Goal: Check status: Check status

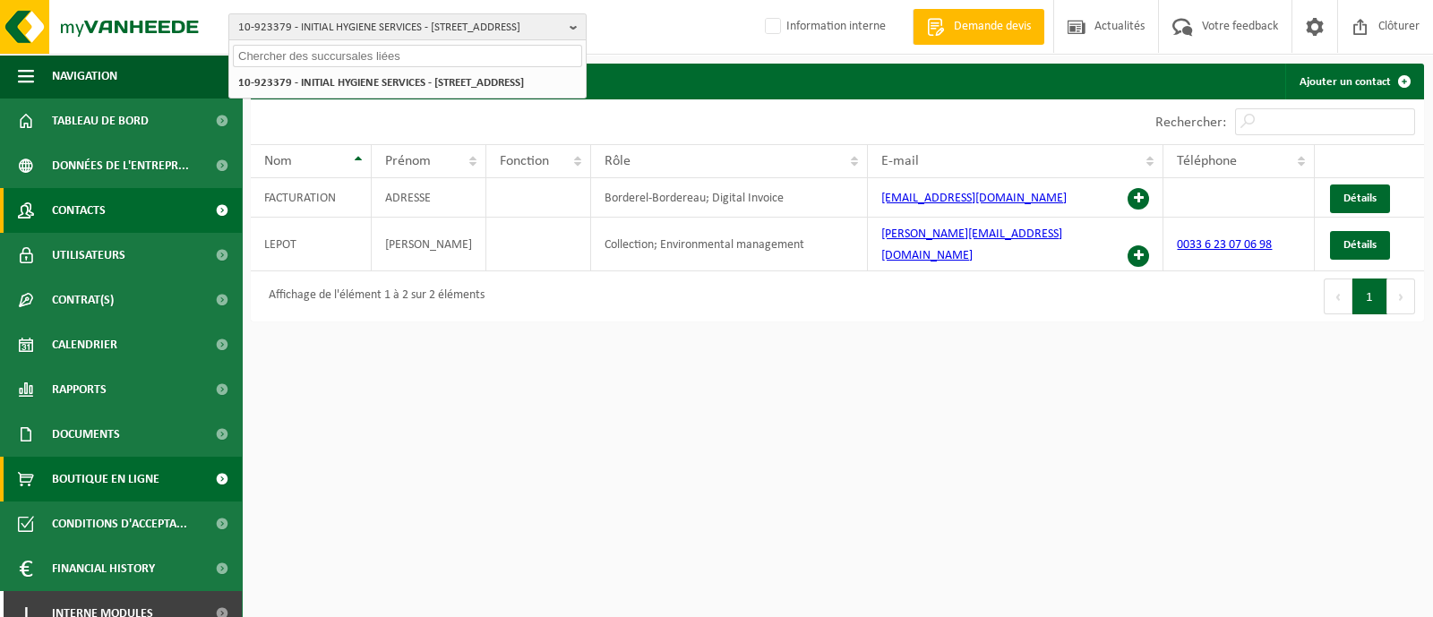
click at [202, 472] on span at bounding box center [222, 479] width 40 height 45
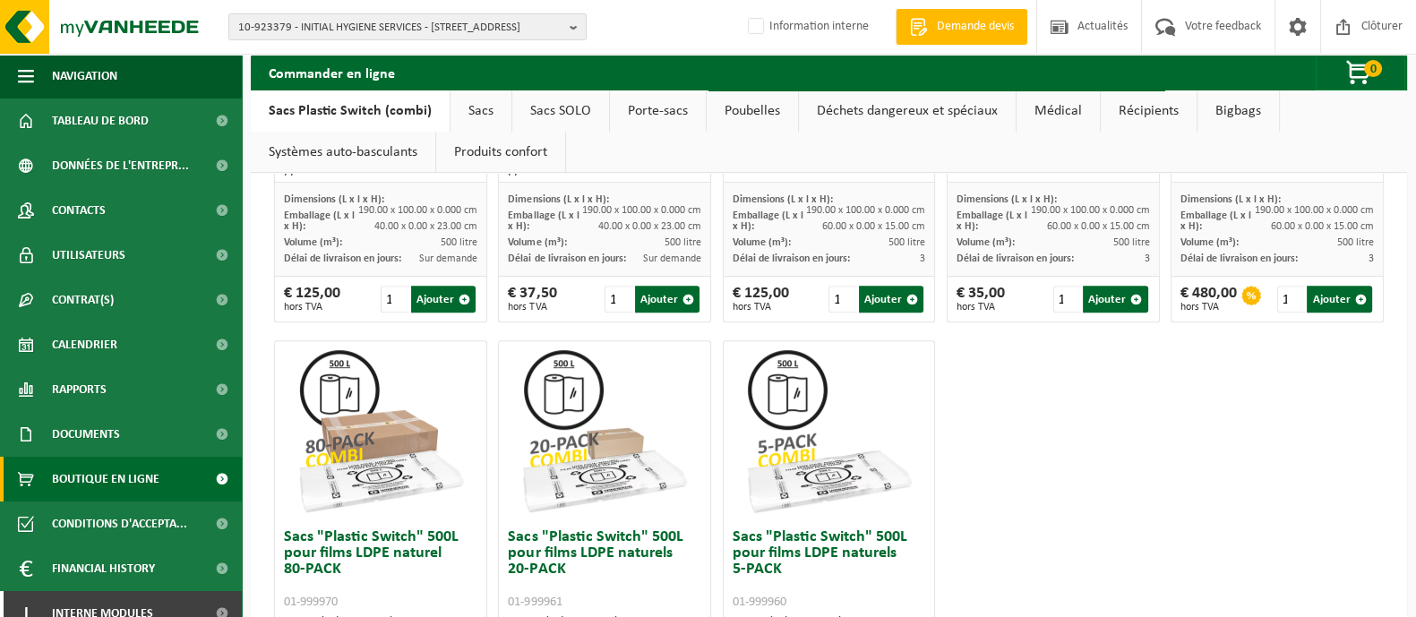
scroll to position [895, 0]
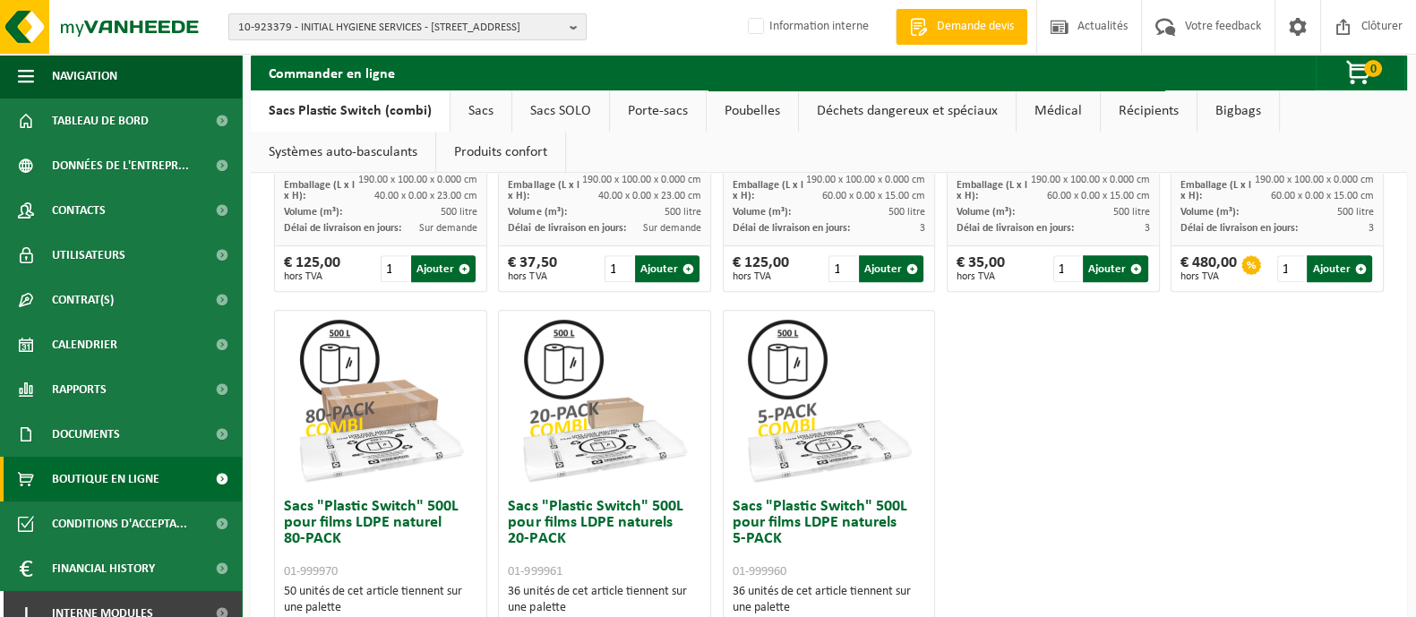
click at [412, 28] on span "10-923379 - INITIAL HYGIENE SERVICES - [STREET_ADDRESS]" at bounding box center [400, 27] width 324 height 27
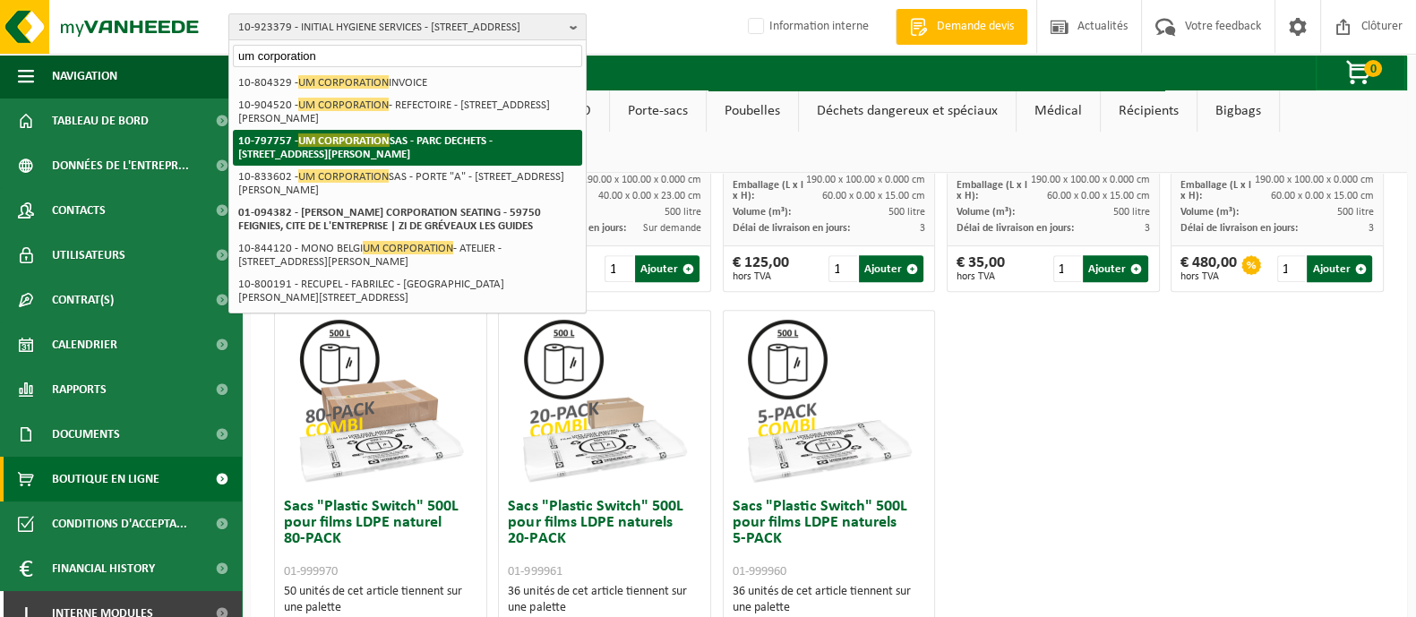
type input "um corporation"
click at [327, 149] on strong "10-797757 - UM CORPORATION SAS - PARC DECHETS - [STREET_ADDRESS][PERSON_NAME]" at bounding box center [365, 146] width 254 height 27
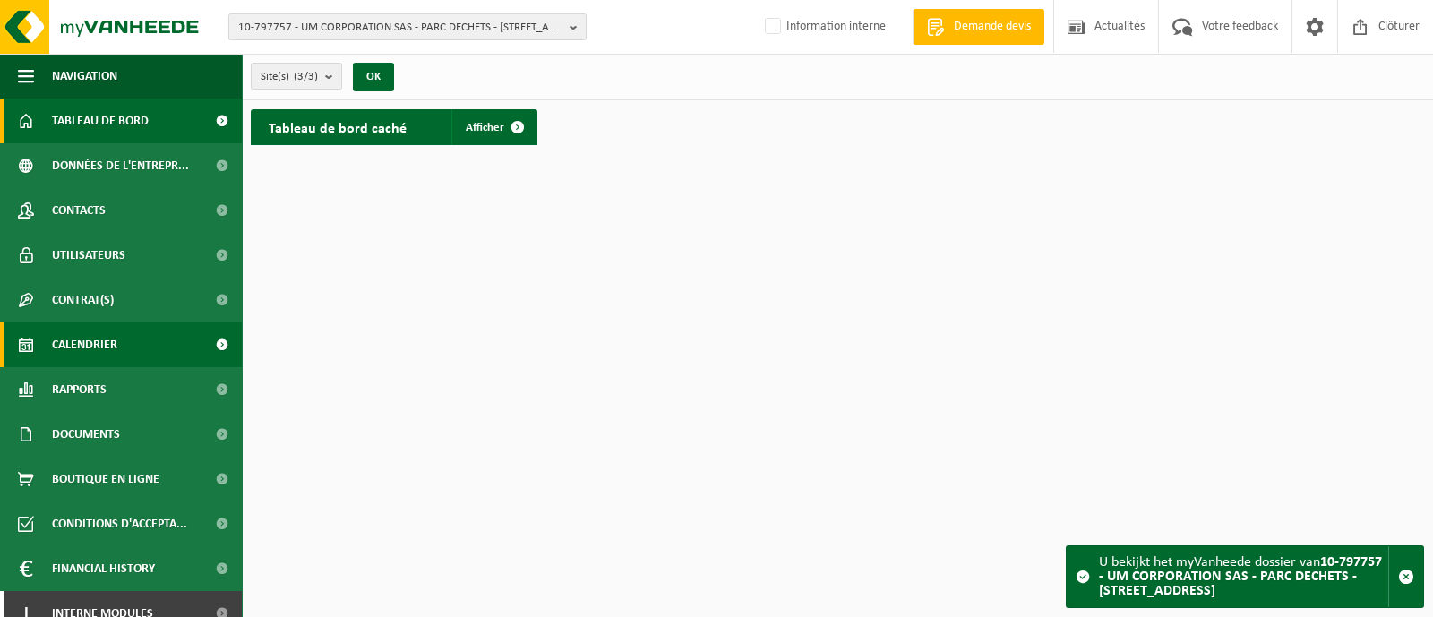
click at [67, 344] on span "Calendrier" at bounding box center [84, 344] width 65 height 45
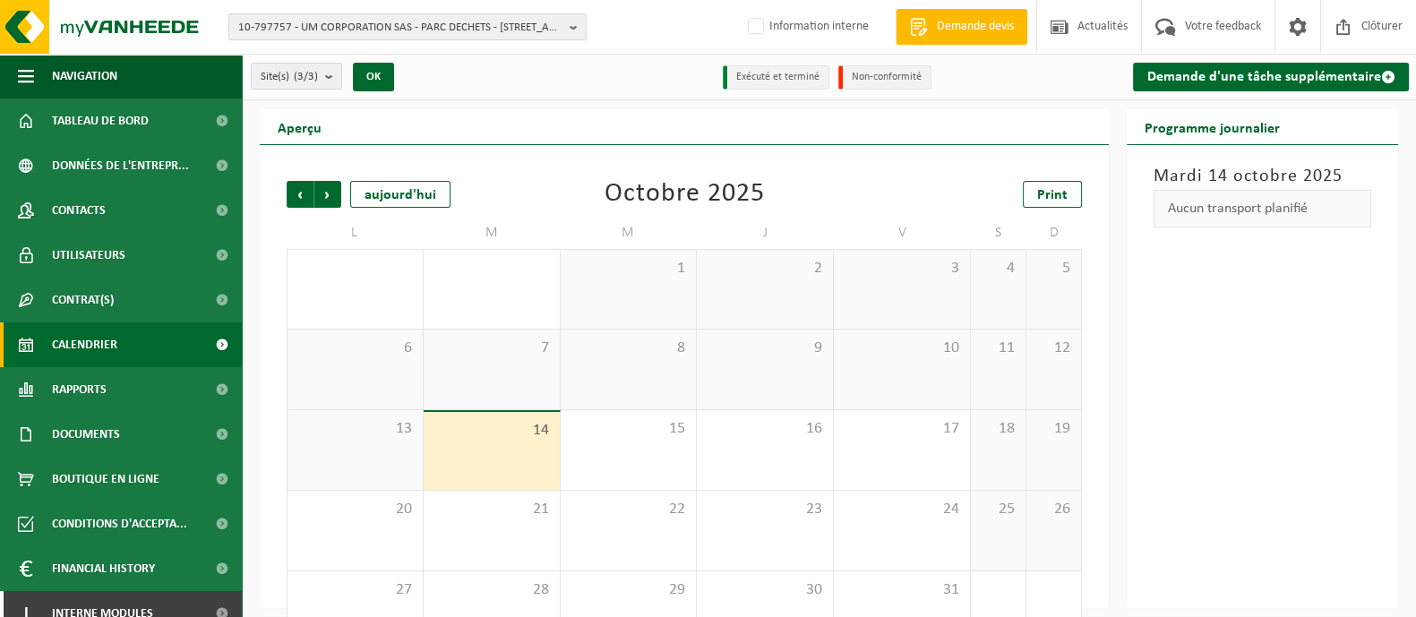
click at [285, 195] on div "Précédent Suivant aujourd'hui Octobre 2025 Print L M M J V S D 29 30 1 2 3 4 5 …" at bounding box center [684, 416] width 813 height 507
click at [289, 195] on span "Précédent" at bounding box center [300, 194] width 27 height 27
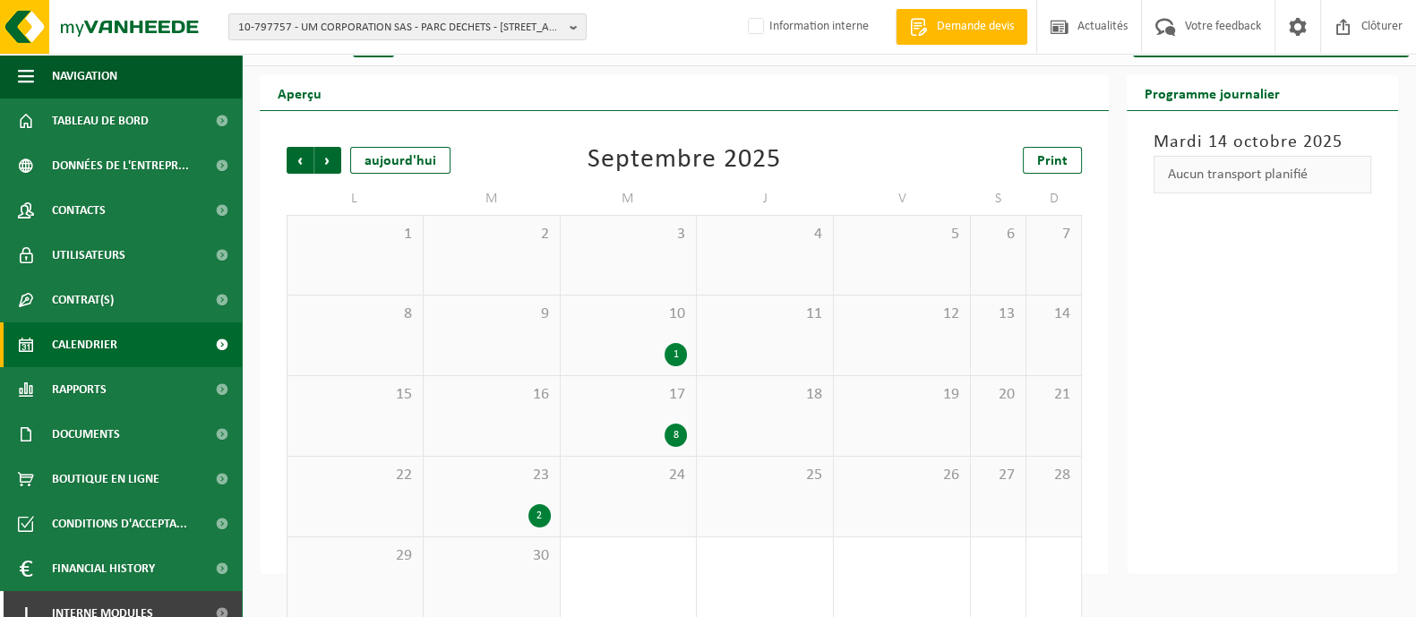
scroll to position [52, 0]
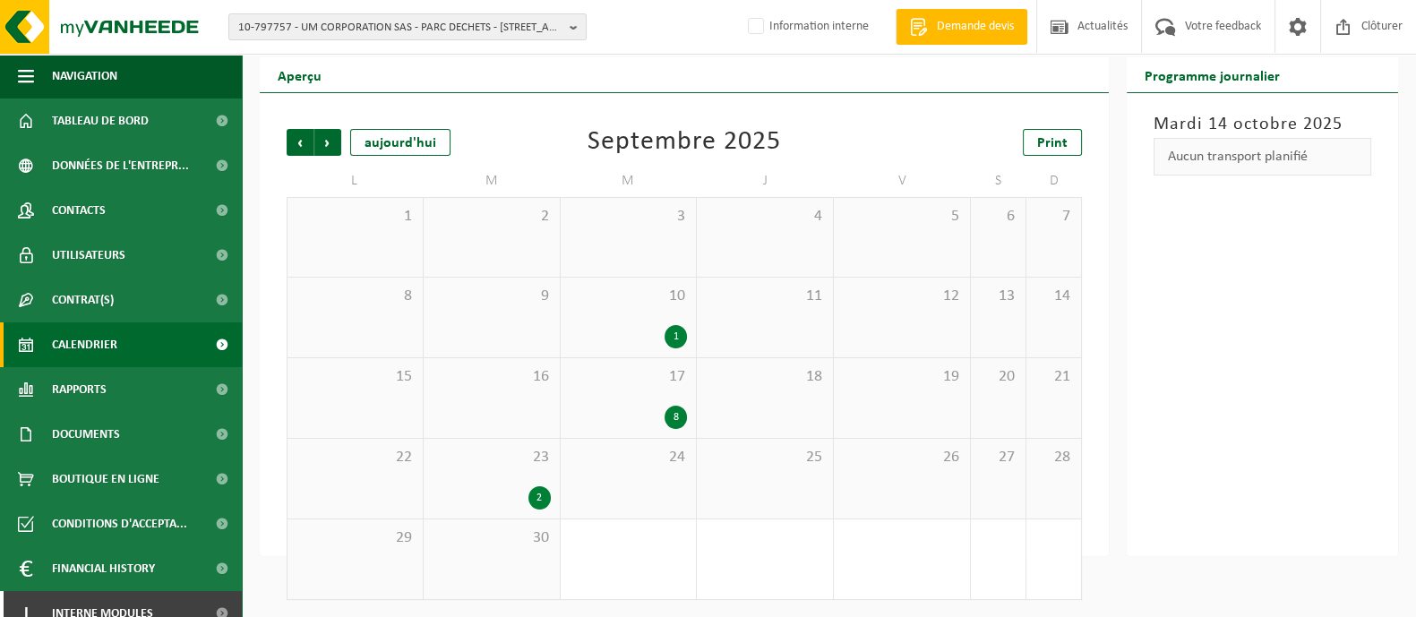
click at [539, 498] on div "2" at bounding box center [540, 497] width 22 height 23
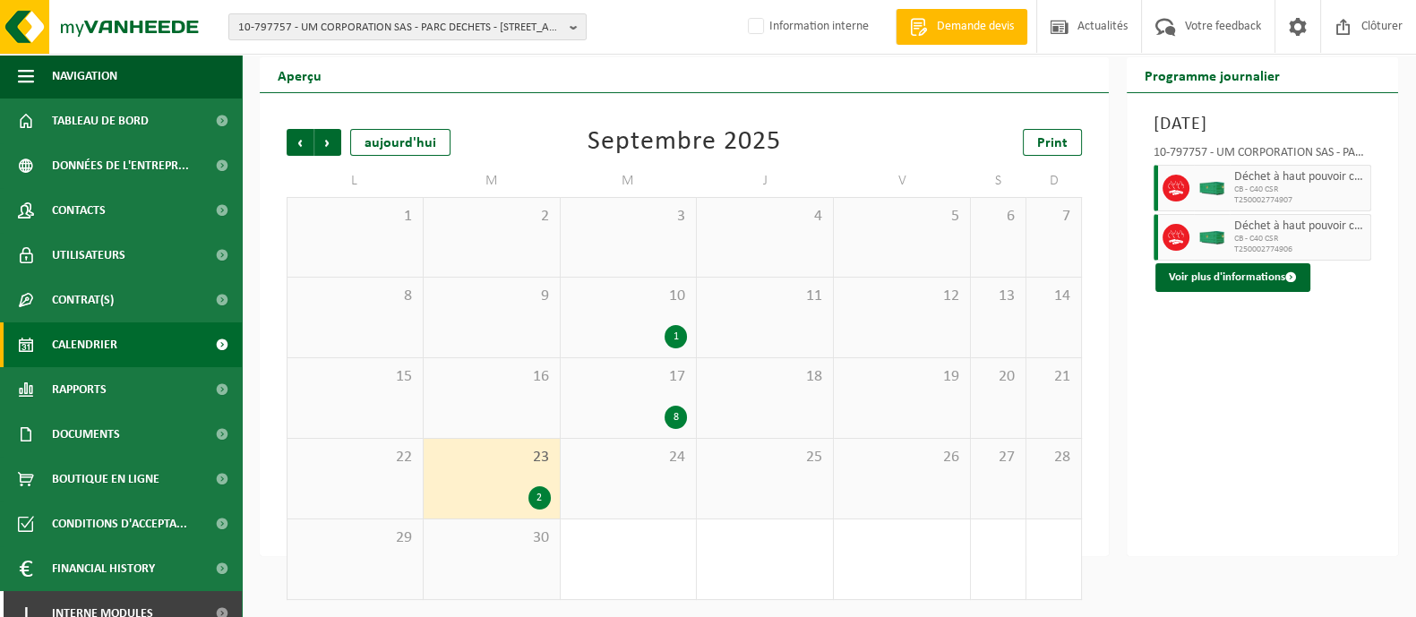
click at [652, 418] on div "8" at bounding box center [629, 417] width 118 height 23
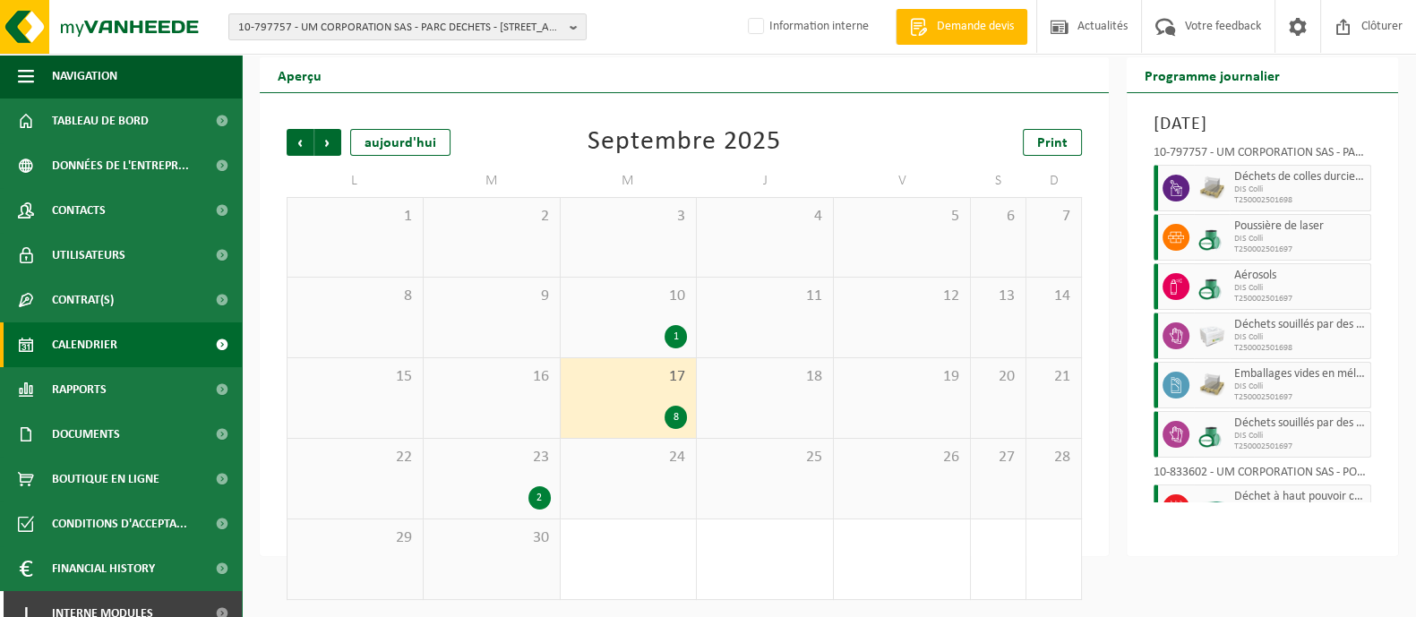
scroll to position [24, 0]
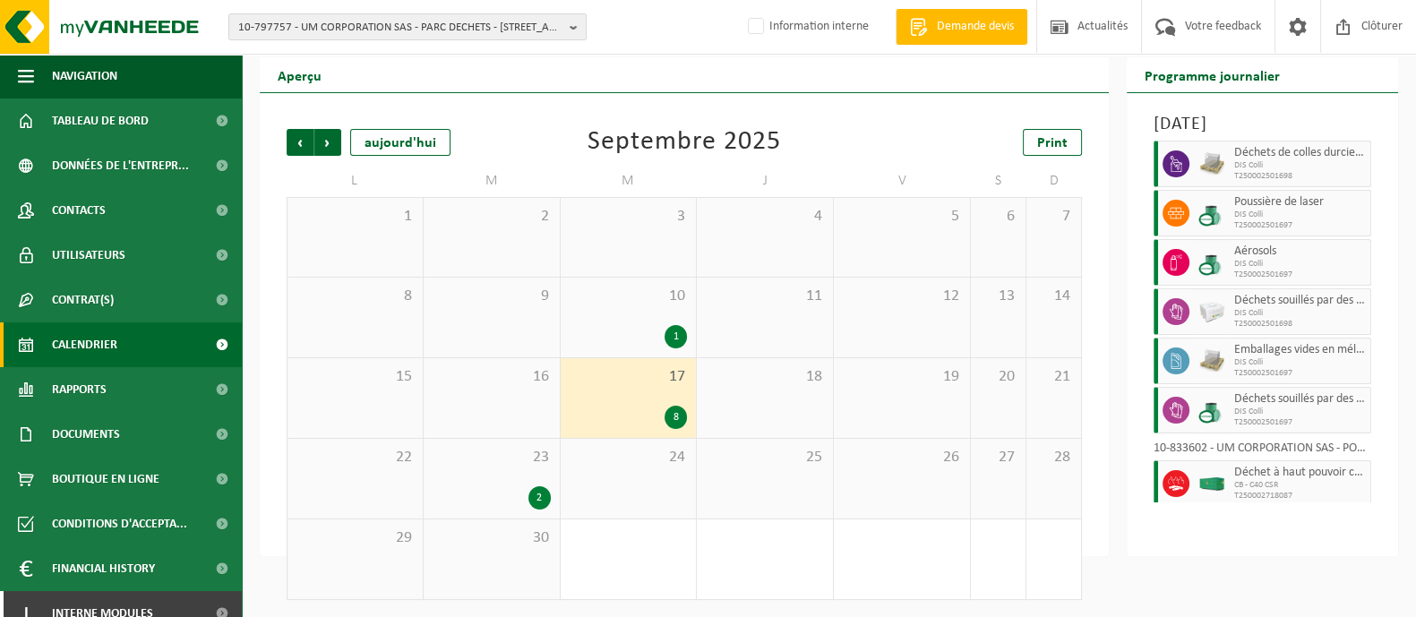
click at [673, 416] on div "8" at bounding box center [676, 417] width 22 height 23
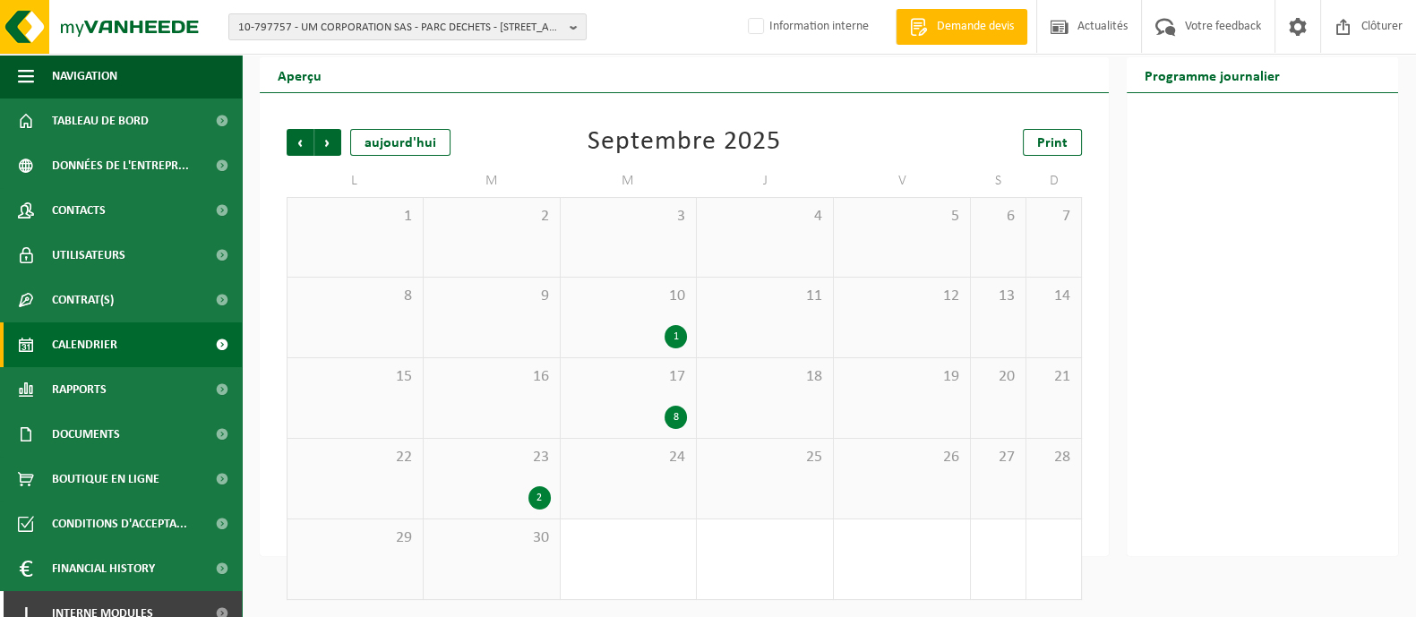
click at [673, 416] on div "8" at bounding box center [676, 417] width 22 height 23
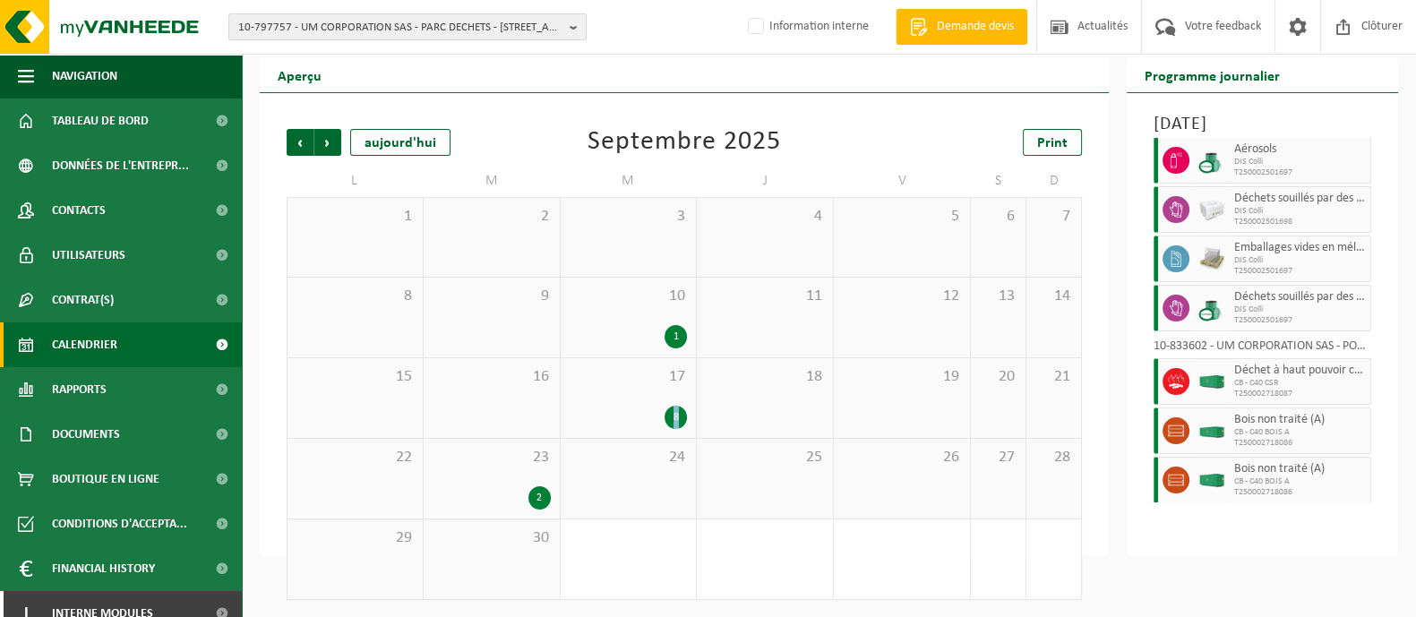
scroll to position [156, 0]
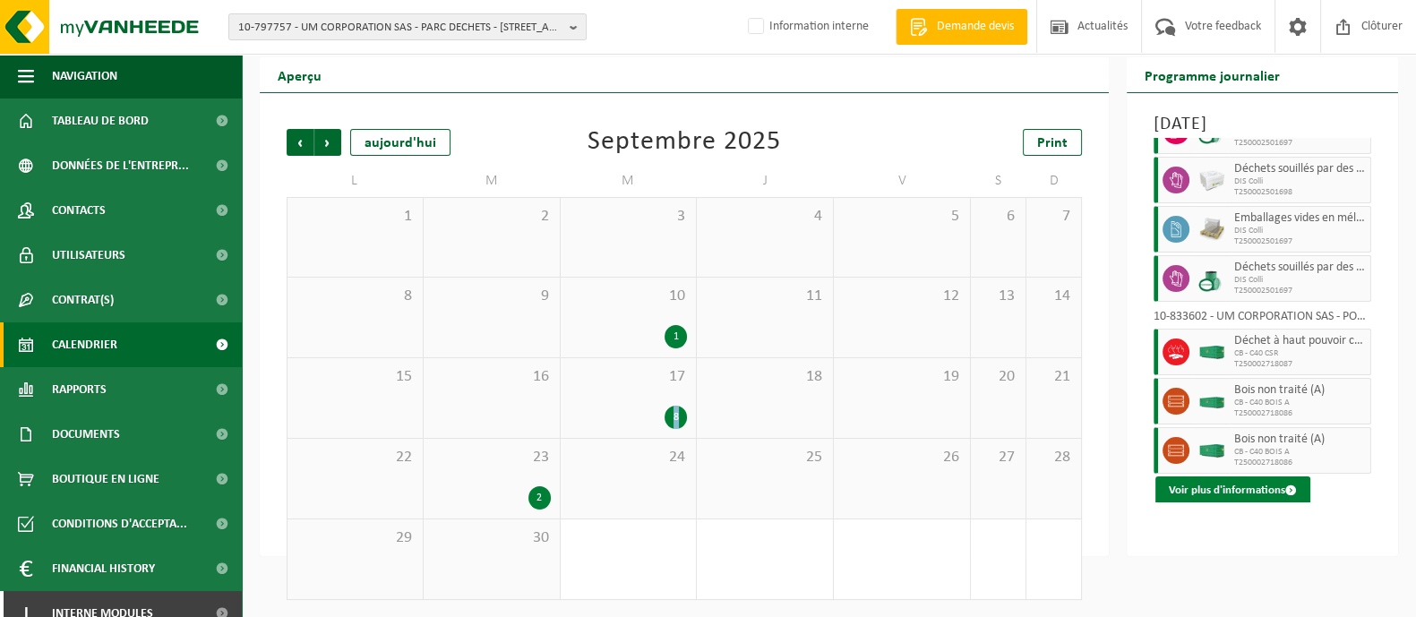
click at [1232, 505] on button "Voir plus d'informations" at bounding box center [1233, 491] width 155 height 29
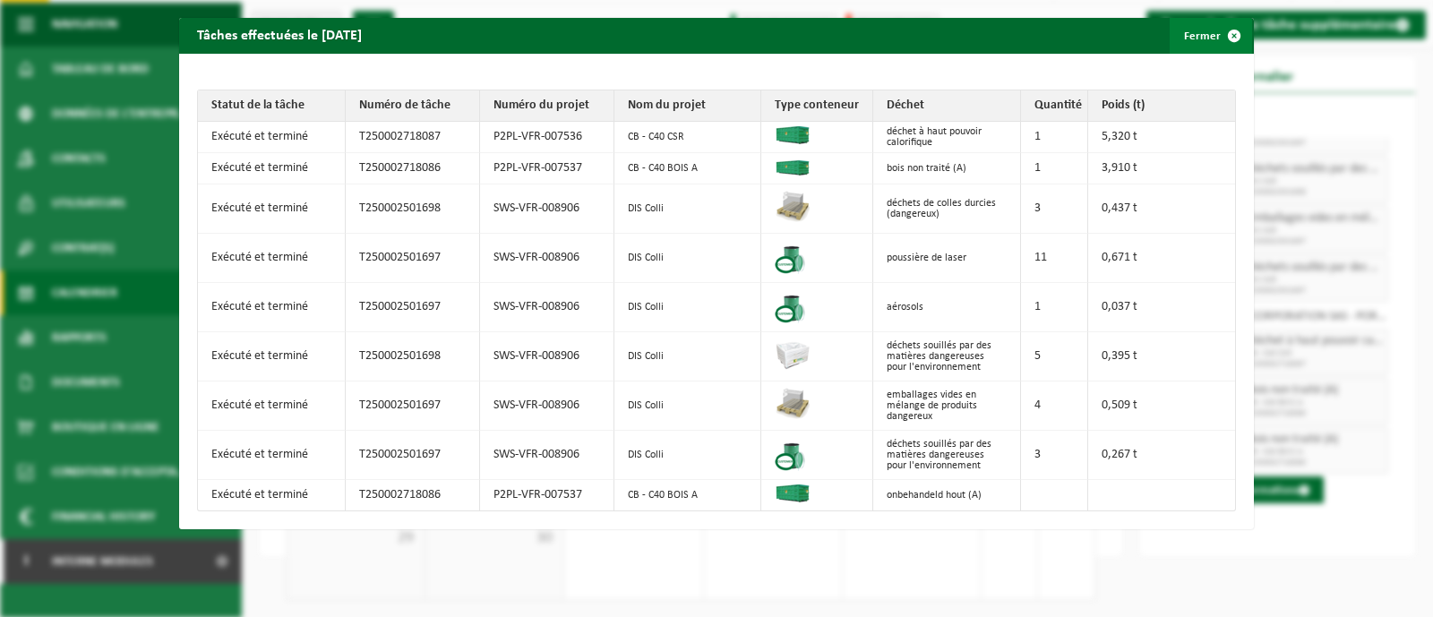
click at [1181, 33] on button "Fermer" at bounding box center [1211, 36] width 82 height 36
